Goal: Task Accomplishment & Management: Complete application form

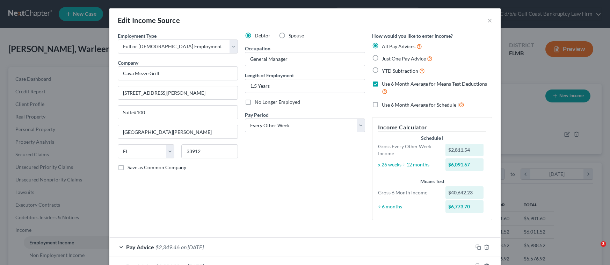
select select "0"
select select "9"
select select "2"
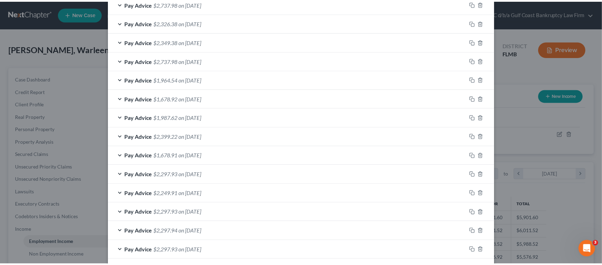
scroll to position [541, 0]
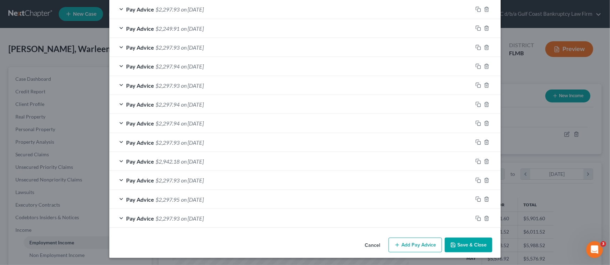
click at [462, 245] on button "Save & Close" at bounding box center [469, 245] width 48 height 15
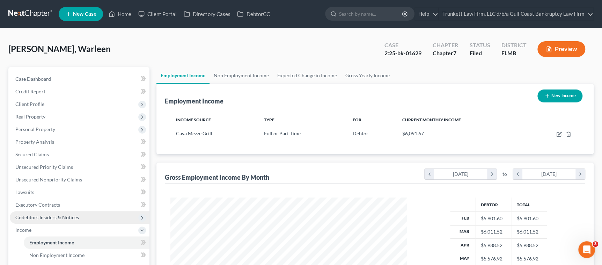
scroll to position [349148, 349026]
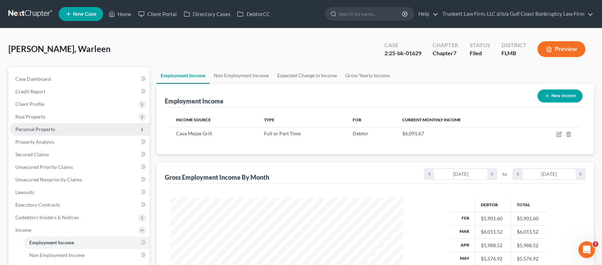
click at [37, 124] on span "Personal Property" at bounding box center [80, 129] width 140 height 13
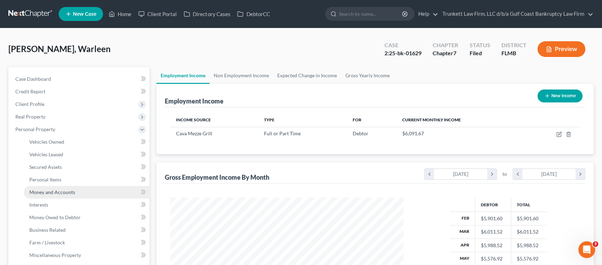
click at [51, 191] on span "Money and Accounts" at bounding box center [52, 192] width 46 height 6
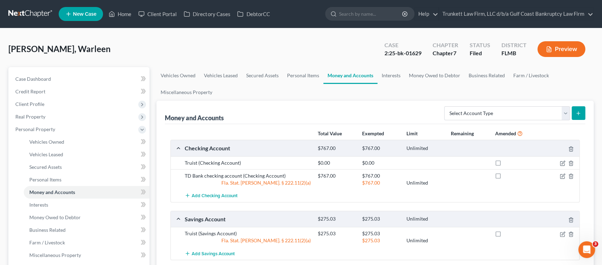
scroll to position [52, 0]
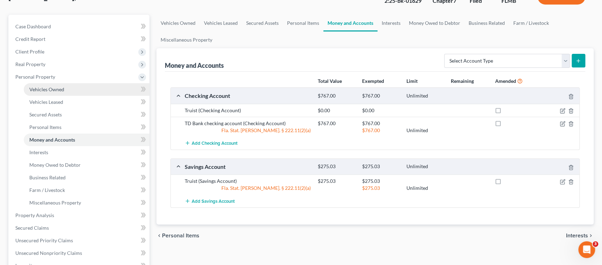
click at [52, 86] on span "Vehicles Owned" at bounding box center [46, 89] width 35 height 6
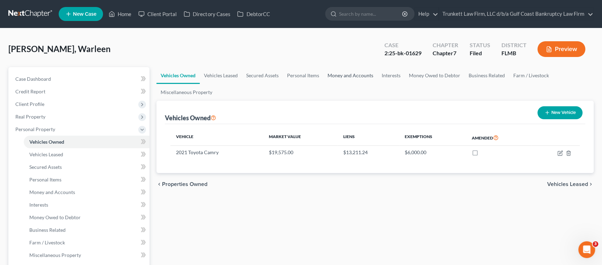
click at [348, 80] on link "Money and Accounts" at bounding box center [350, 75] width 54 height 17
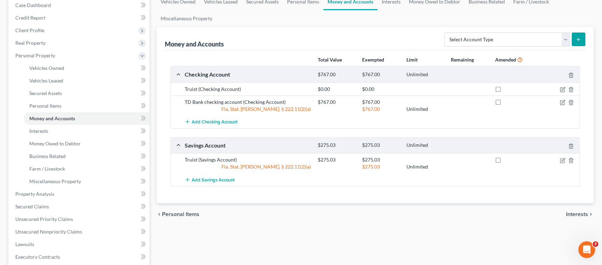
scroll to position [105, 0]
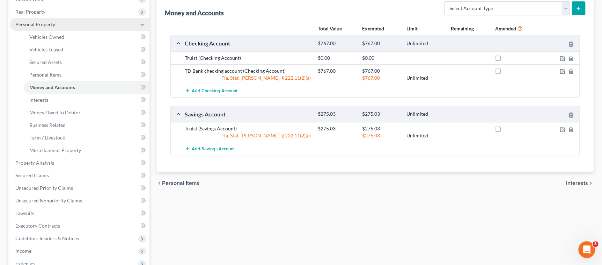
click at [24, 25] on span "Personal Property" at bounding box center [35, 24] width 40 height 6
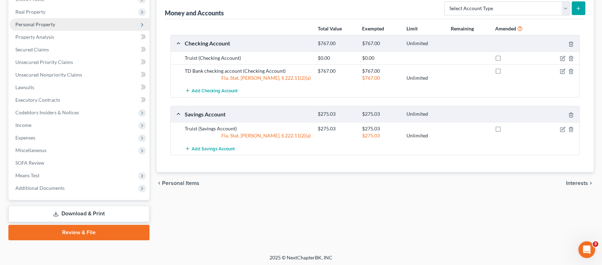
click at [53, 23] on span "Personal Property" at bounding box center [35, 24] width 40 height 6
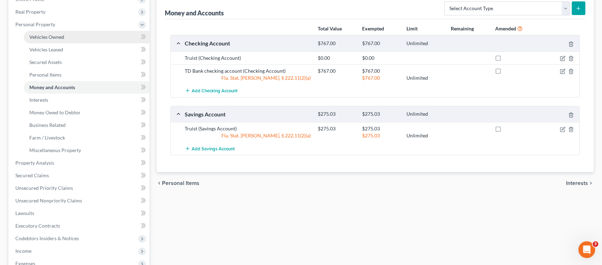
click at [58, 34] on span "Vehicles Owned" at bounding box center [46, 37] width 35 height 6
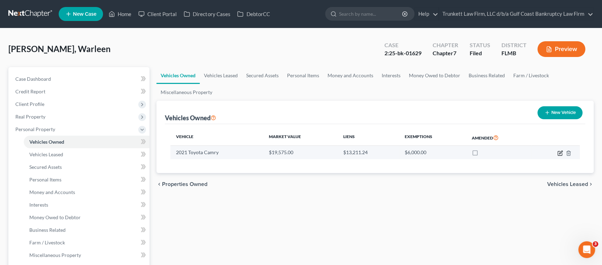
click at [557, 153] on icon "button" at bounding box center [560, 153] width 6 height 6
select select "0"
select select "5"
select select "2"
select select "0"
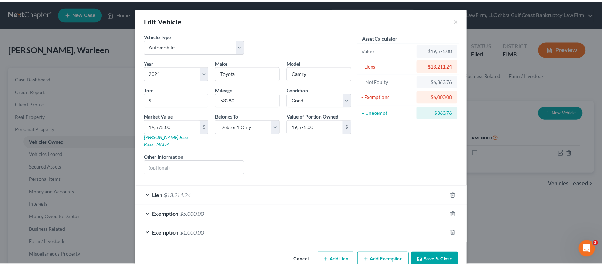
scroll to position [9, 0]
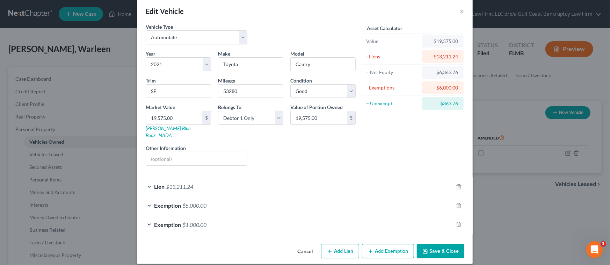
click at [415, 177] on div "Lien $13,211.24" at bounding box center [295, 186] width 316 height 19
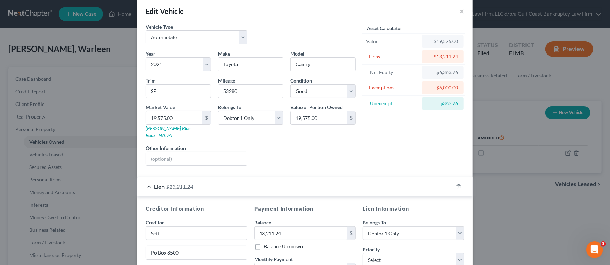
click at [240, 178] on div "Lien $13,211.24" at bounding box center [295, 186] width 316 height 19
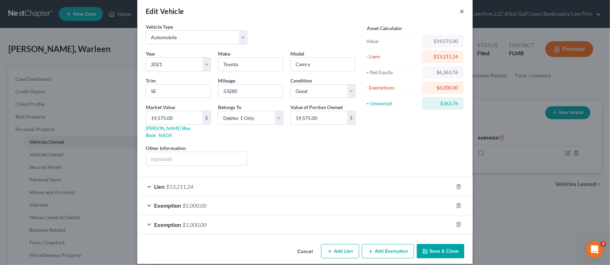
click at [459, 12] on button "×" at bounding box center [461, 11] width 5 height 8
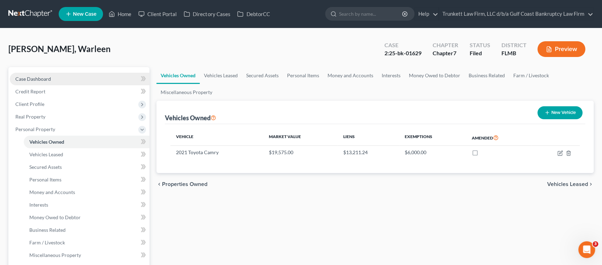
drag, startPoint x: 66, startPoint y: 74, endPoint x: 80, endPoint y: 78, distance: 14.5
click at [66, 74] on link "Case Dashboard" at bounding box center [80, 79] width 140 height 13
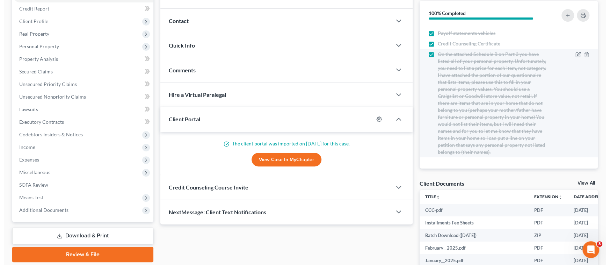
scroll to position [80, 0]
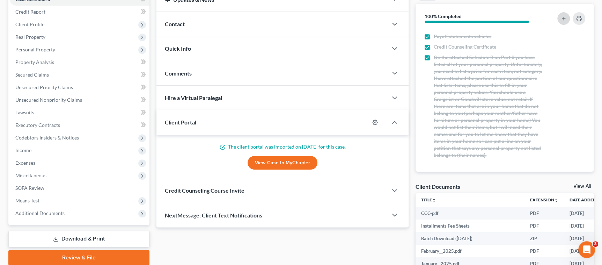
click at [564, 16] on icon "button" at bounding box center [564, 19] width 6 height 6
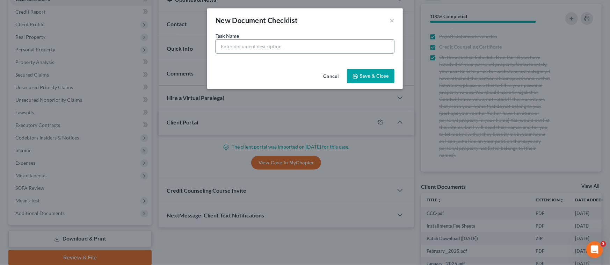
click at [249, 49] on input "text" at bounding box center [305, 46] width 178 height 13
paste input "1. Income: I need your pay stubs for [DATE],15th and 29th."
type input "1. Income: I need your pay stubs for [DATE],15th and 29th."
click at [361, 75] on button "Save & Close" at bounding box center [371, 76] width 48 height 15
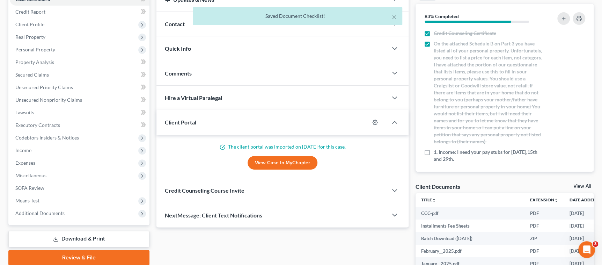
click at [565, 19] on div "× Saved Document Checklist!" at bounding box center [298, 18] width 602 height 22
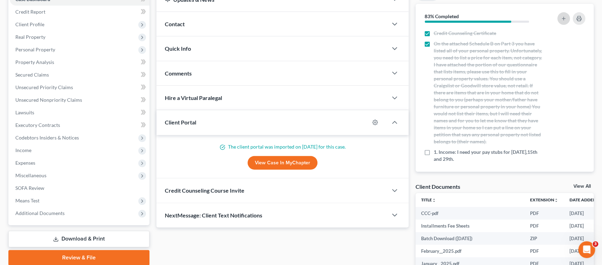
click at [562, 17] on icon "button" at bounding box center [564, 19] width 6 height 6
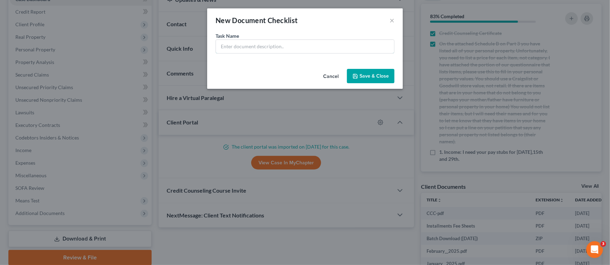
drag, startPoint x: 228, startPoint y: 46, endPoint x: 213, endPoint y: 21, distance: 29.6
click at [228, 46] on input "text" at bounding box center [305, 46] width 178 height 13
click at [253, 48] on input "text" at bounding box center [305, 46] width 178 height 13
paste input "2. TD Bank Statements (ALL NUMBERED PAGES) for [DATE] to August and then I will…"
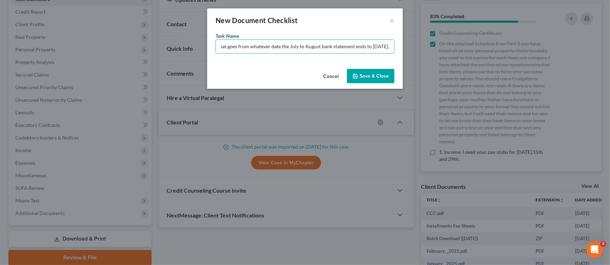
type input "2. TD Bank Statements (ALL NUMBERED PAGES) for [DATE] to August and then I will…"
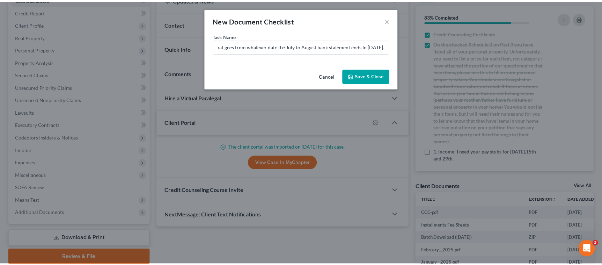
scroll to position [0, 0]
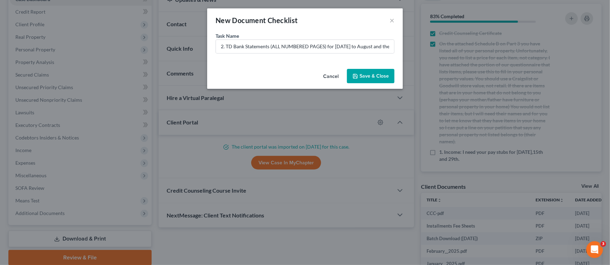
click at [360, 80] on button "Save & Close" at bounding box center [371, 76] width 48 height 15
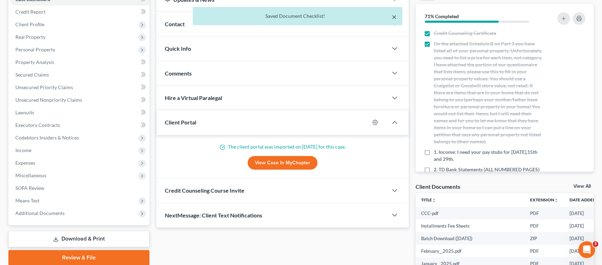
click at [393, 18] on button "×" at bounding box center [394, 17] width 5 height 8
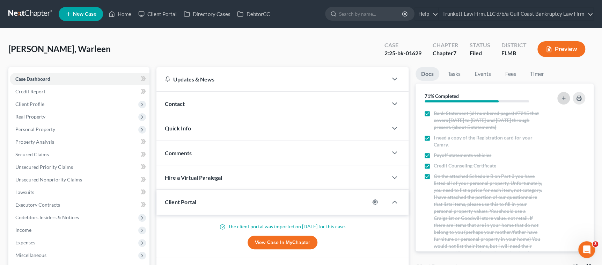
click at [564, 99] on icon "button" at bounding box center [564, 98] width 6 height 6
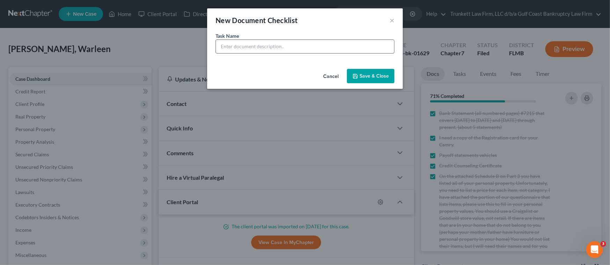
click at [273, 49] on input "text" at bounding box center [305, 46] width 178 height 13
click at [245, 48] on input "text" at bounding box center [305, 46] width 178 height 13
paste input "3. TD Bank Statements (ALL NUMBERED PAGES) FOR JULY & AUG (Must cross over [DAT…"
type input "3. TD Bank Statements (ALL NUMBERED PAGES) FOR JULY & AUG (Must cross over [DAT…"
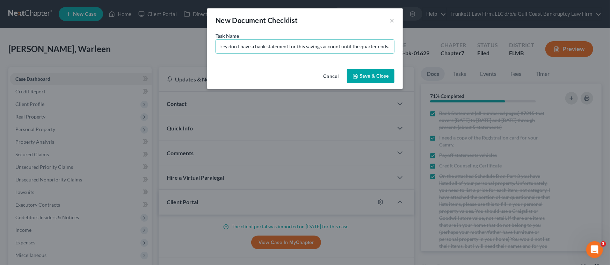
scroll to position [0, 0]
click at [367, 77] on button "Save & Close" at bounding box center [371, 76] width 48 height 15
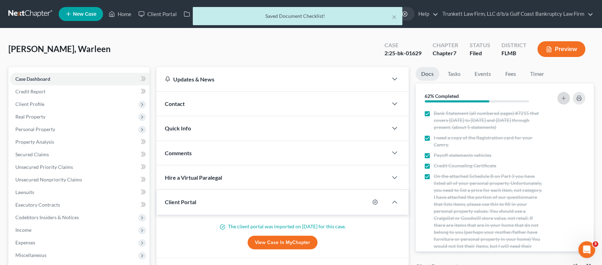
click at [564, 96] on line "button" at bounding box center [564, 97] width 0 height 3
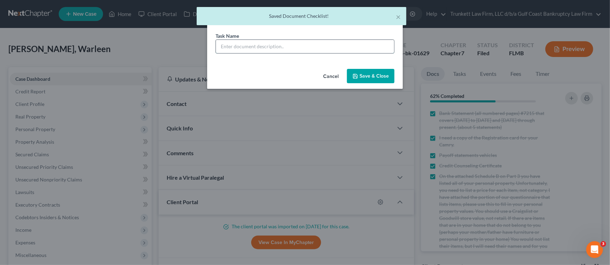
click at [302, 49] on input "text" at bounding box center [305, 46] width 178 height 13
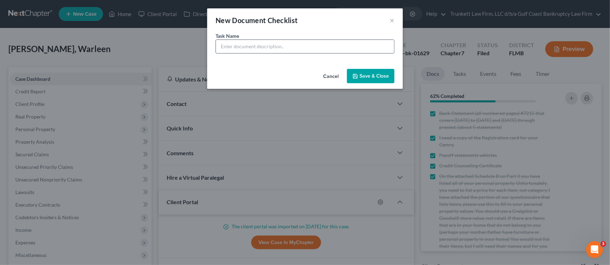
click at [282, 46] on input "text" at bounding box center [305, 46] width 178 height 13
paste input "4. Truist Bank Statements #4637 (ALL NUMBERED PAGES) that cover from [DATE] to …"
type input "4. Truist Bank Statements #4637 (ALL NUMBERED PAGES) that cover from [DATE] to …"
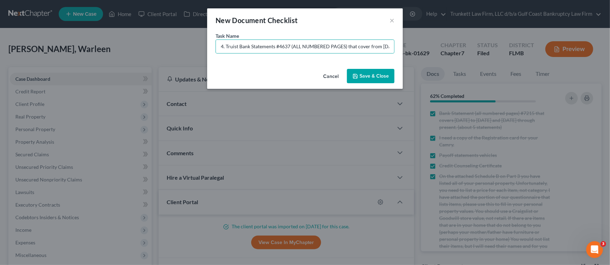
click at [376, 80] on button "Save & Close" at bounding box center [371, 76] width 48 height 15
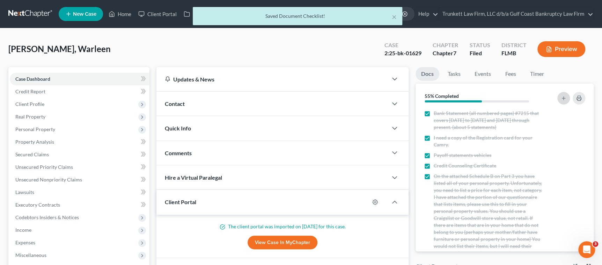
click at [566, 96] on icon "button" at bounding box center [564, 98] width 6 height 6
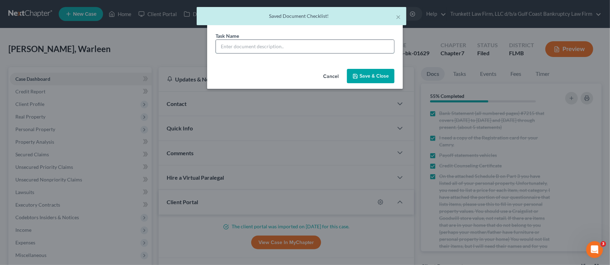
click at [270, 46] on input "text" at bounding box center [305, 46] width 178 height 13
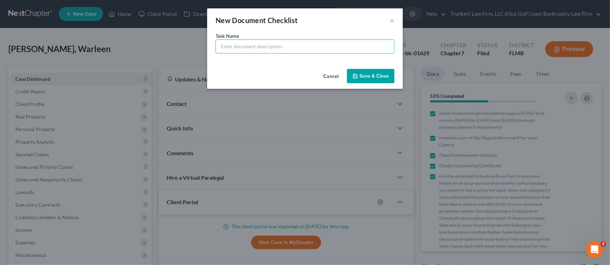
paste input "5. Need a current (or close) Mortgage Statement showing balance still owed."
type input "5. Need a current (or close) Mortgage Statement showing balance still owed."
click at [373, 73] on button "Save & Close" at bounding box center [371, 76] width 48 height 15
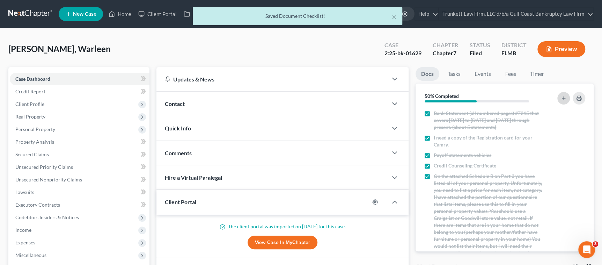
click at [565, 98] on icon "button" at bounding box center [564, 98] width 6 height 6
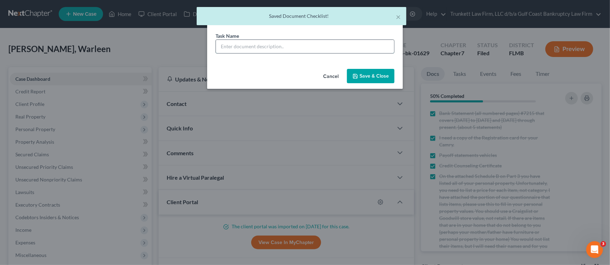
click at [290, 43] on input "text" at bounding box center [305, 46] width 178 height 13
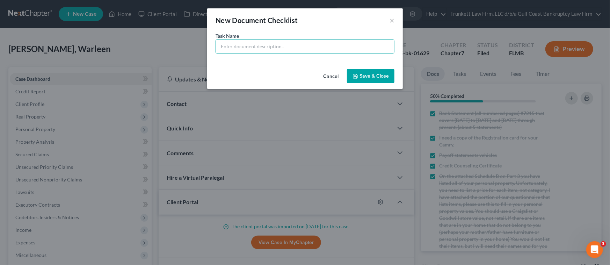
paste input "6. Need a current Setf statement showing how much you still owe on your Camry."
type input "6. Need a current Setf statement showing how much you still owe on your Camry."
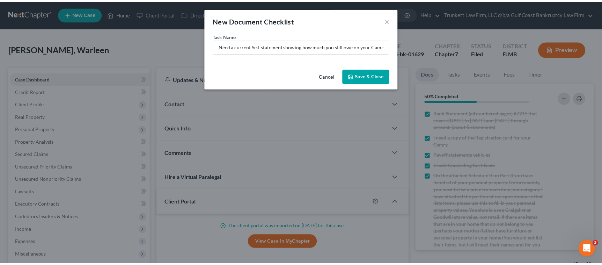
scroll to position [0, 0]
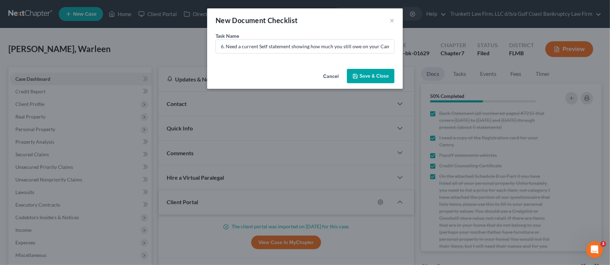
click at [369, 78] on button "Save & Close" at bounding box center [371, 76] width 48 height 15
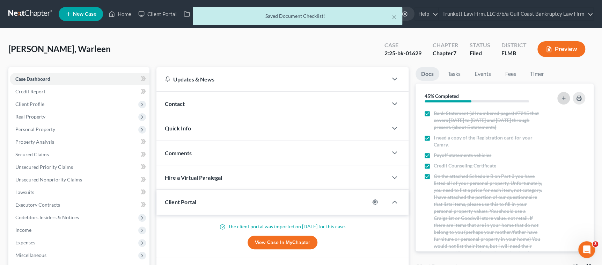
click at [564, 96] on icon "button" at bounding box center [564, 98] width 6 height 6
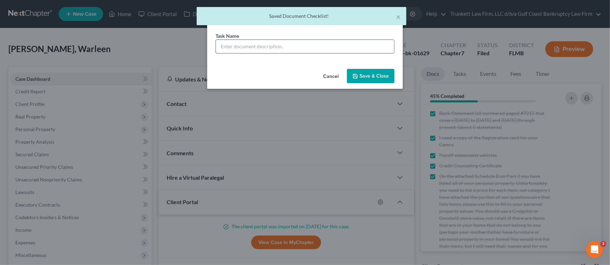
click at [283, 44] on input "text" at bounding box center [305, 46] width 178 height 13
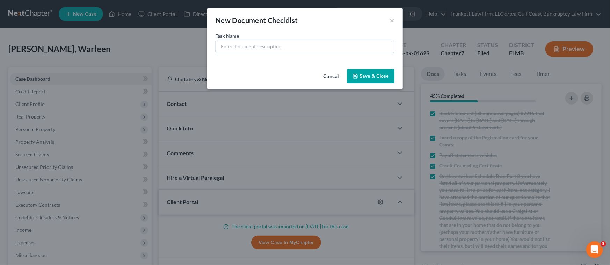
click at [276, 48] on input "text" at bounding box center [305, 46] width 178 height 13
paste input "7. Need a current copy of the Registration card for your Camry."
type input "7. Need a current copy of the Registration card for your Camry."
click at [363, 73] on button "Save & Close" at bounding box center [371, 76] width 48 height 15
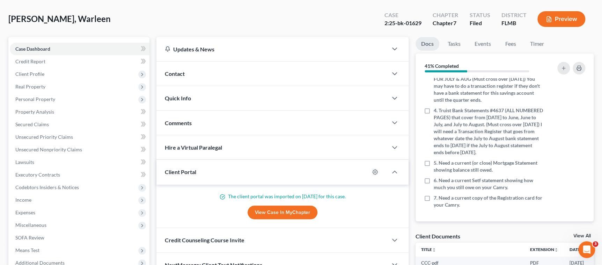
scroll to position [27, 0]
